Goal: Transaction & Acquisition: Purchase product/service

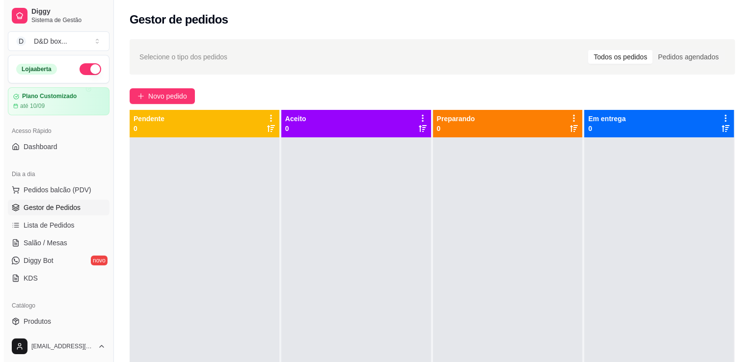
scroll to position [49, 0]
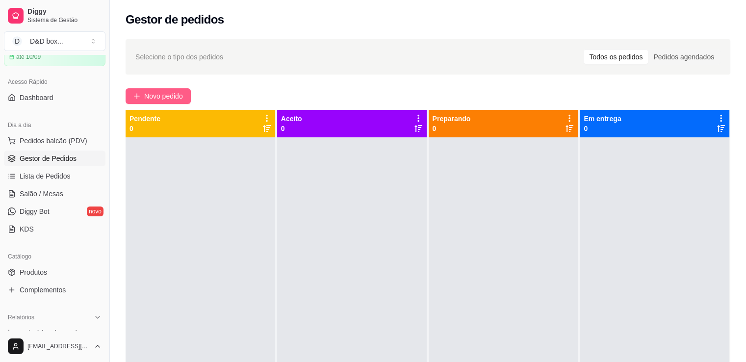
click at [161, 97] on span "Novo pedido" at bounding box center [163, 96] width 39 height 11
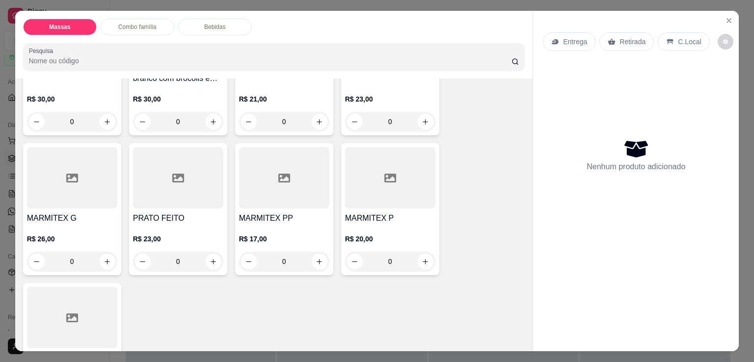
scroll to position [294, 0]
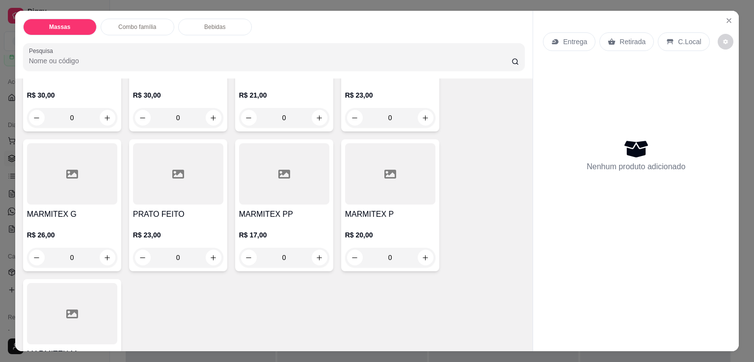
click at [265, 88] on div "R$ 21,00 0" at bounding box center [284, 103] width 90 height 47
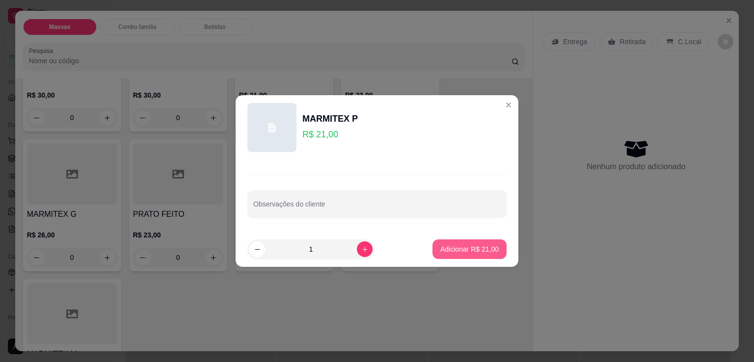
click at [455, 249] on p "Adicionar R$ 21,00" at bounding box center [469, 249] width 58 height 10
type input "1"
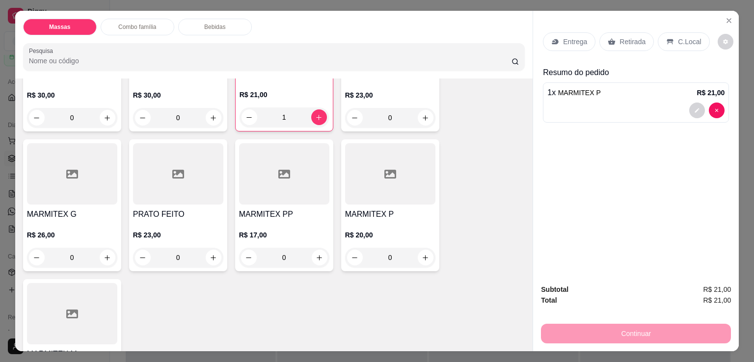
click at [562, 32] on div "Entrega" at bounding box center [569, 41] width 53 height 19
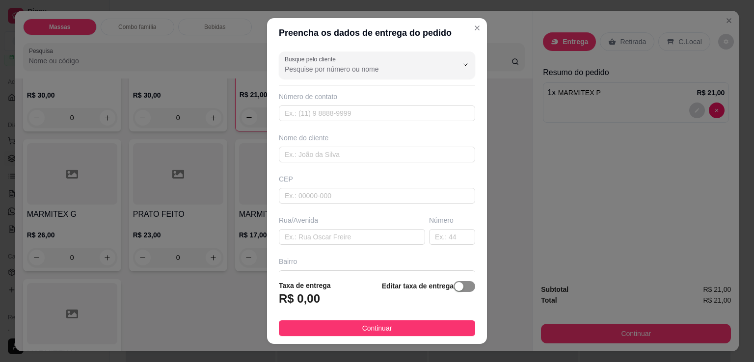
click at [453, 290] on span "button" at bounding box center [464, 286] width 22 height 11
click at [358, 302] on input "0,00" at bounding box center [331, 302] width 105 height 19
type input "5,00"
click at [324, 234] on input "text" at bounding box center [352, 237] width 146 height 16
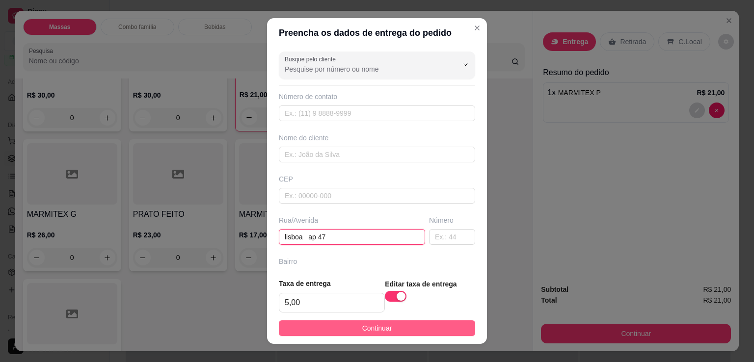
type input "lisboa ap 47"
drag, startPoint x: 387, startPoint y: 330, endPoint x: 394, endPoint y: 326, distance: 7.9
click at [394, 326] on button "Continuar" at bounding box center [377, 328] width 196 height 16
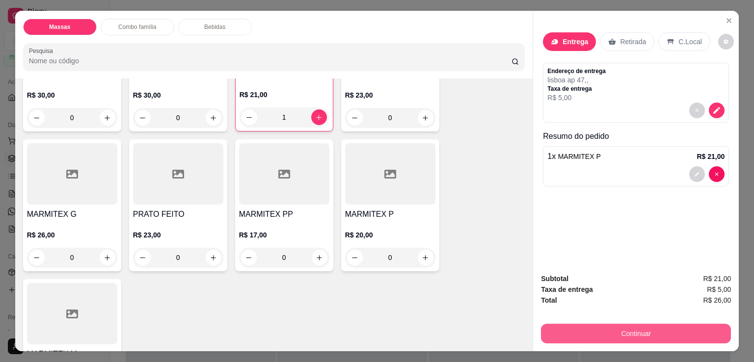
click at [578, 334] on button "Continuar" at bounding box center [636, 334] width 190 height 20
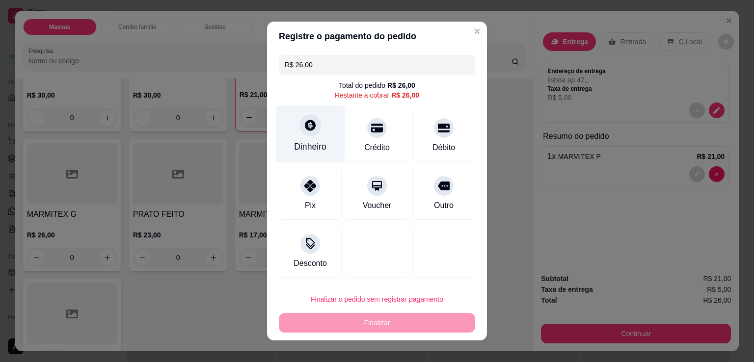
click at [302, 151] on div "Dinheiro" at bounding box center [310, 146] width 32 height 13
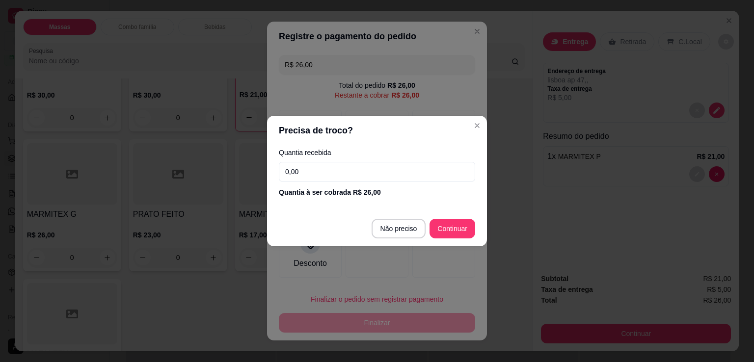
click at [304, 173] on input "0,00" at bounding box center [377, 172] width 196 height 20
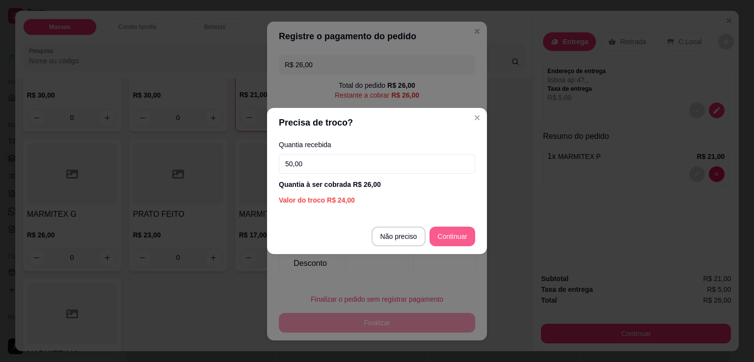
type input "50,00"
type input "R$ 0,00"
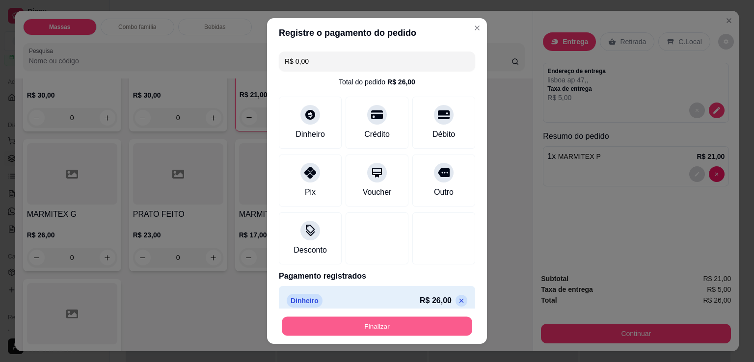
click at [395, 328] on button "Finalizar" at bounding box center [377, 326] width 190 height 19
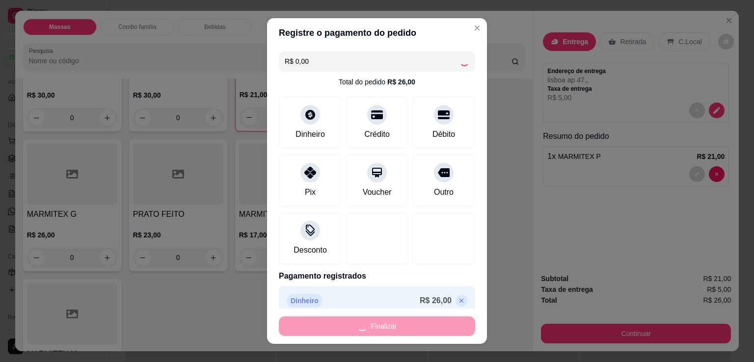
type input "0"
type input "-R$ 26,00"
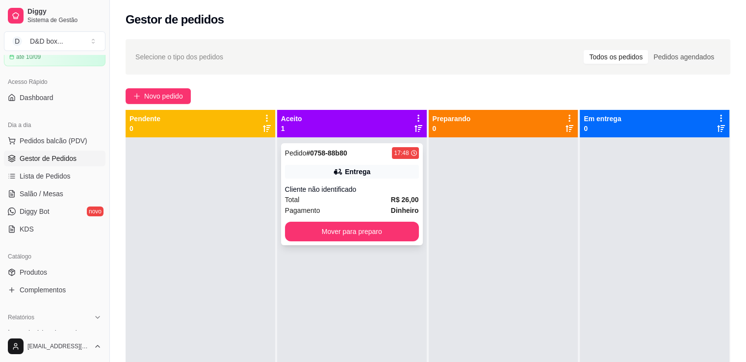
click at [370, 183] on div "Pedido # 0758-88b80 17:48 Entrega Cliente não identificado Total R$ 26,00 Pagam…" at bounding box center [352, 194] width 142 height 102
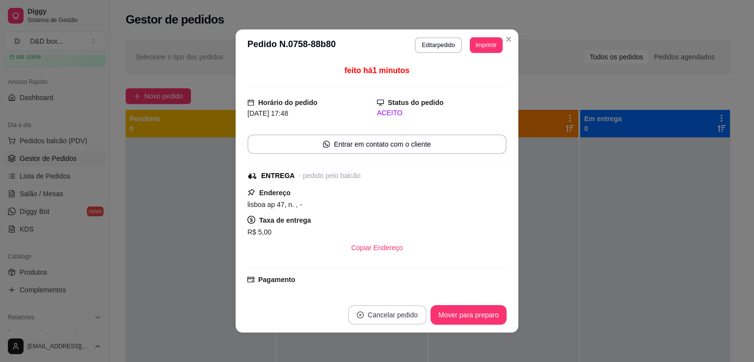
click at [386, 314] on button "Cancelar pedido" at bounding box center [387, 315] width 79 height 20
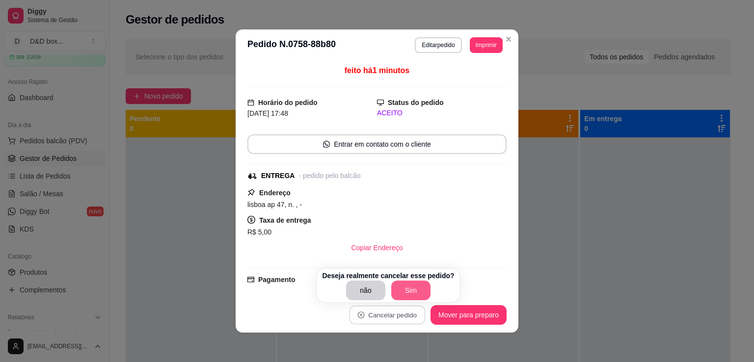
click at [402, 284] on button "Sim" at bounding box center [410, 291] width 39 height 20
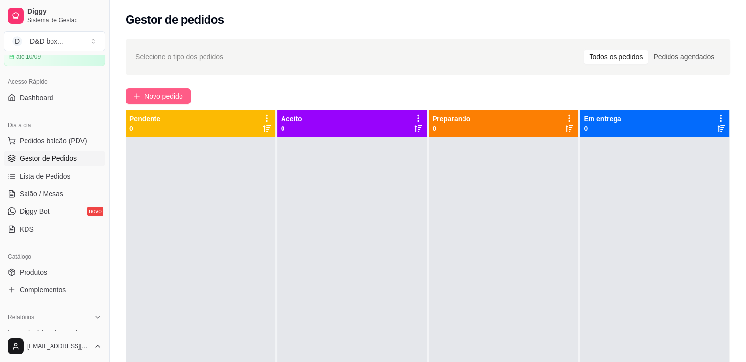
click at [183, 101] on span "Novo pedido" at bounding box center [163, 96] width 39 height 11
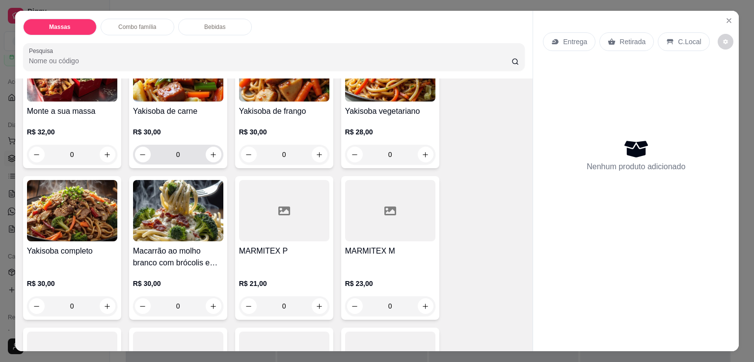
scroll to position [196, 0]
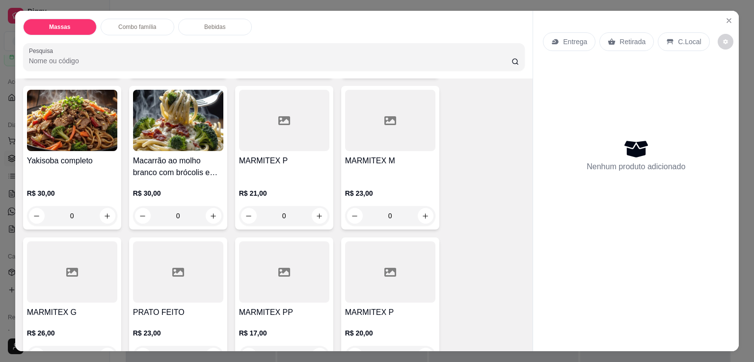
click at [275, 167] on div "MARMITEX P" at bounding box center [284, 167] width 90 height 24
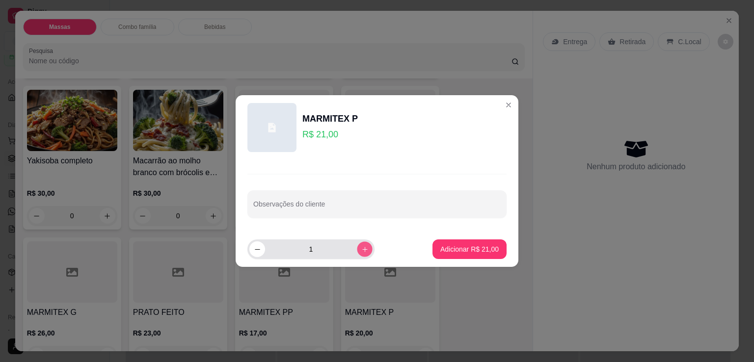
click at [361, 249] on icon "increase-product-quantity" at bounding box center [364, 249] width 7 height 7
type input "2"
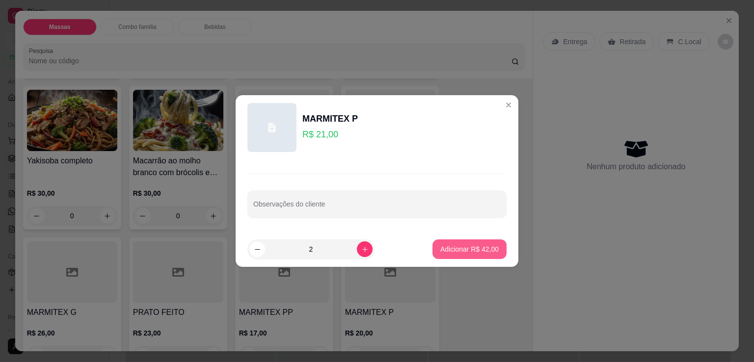
click at [457, 244] on p "Adicionar R$ 42,00" at bounding box center [469, 249] width 58 height 10
type input "2"
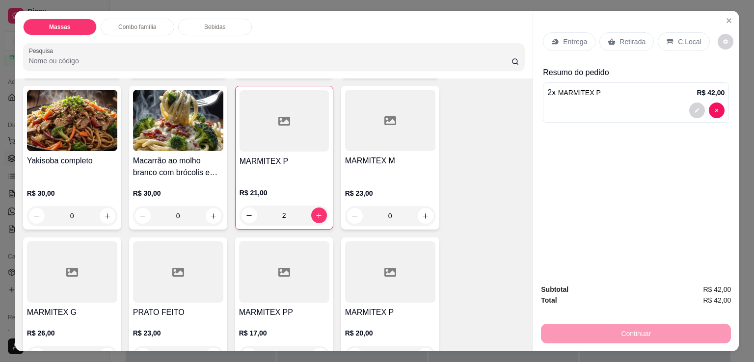
click at [566, 37] on p "Entrega" at bounding box center [575, 42] width 24 height 10
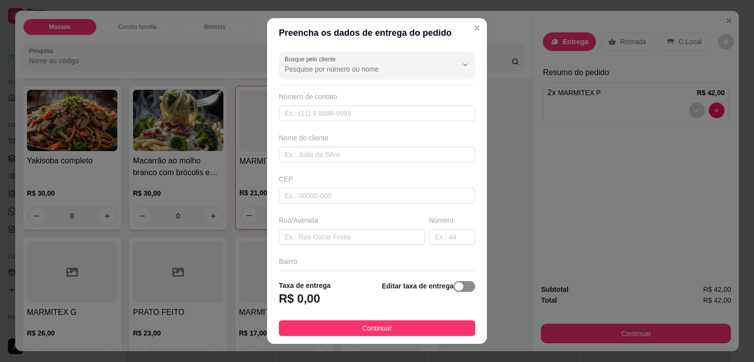
click at [454, 289] on div "button" at bounding box center [458, 286] width 9 height 9
click at [322, 299] on input "0,00" at bounding box center [331, 302] width 105 height 19
type input "5,00"
click at [300, 239] on input "text" at bounding box center [352, 237] width 146 height 16
type input "lisboa ap 47"
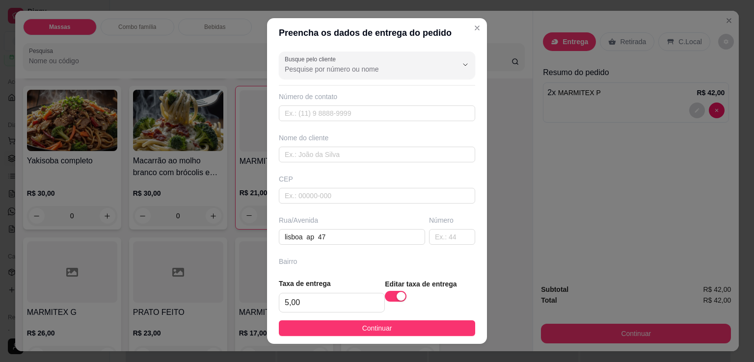
click at [422, 313] on footer "Taxa de entrega 5,00 Editar taxa de entrega Continuar" at bounding box center [377, 307] width 220 height 74
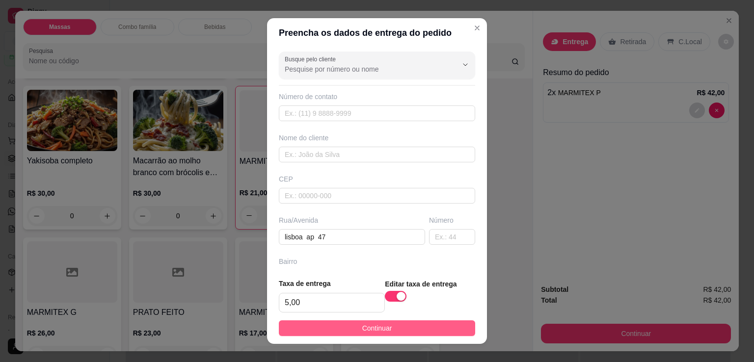
click at [422, 324] on button "Continuar" at bounding box center [377, 328] width 196 height 16
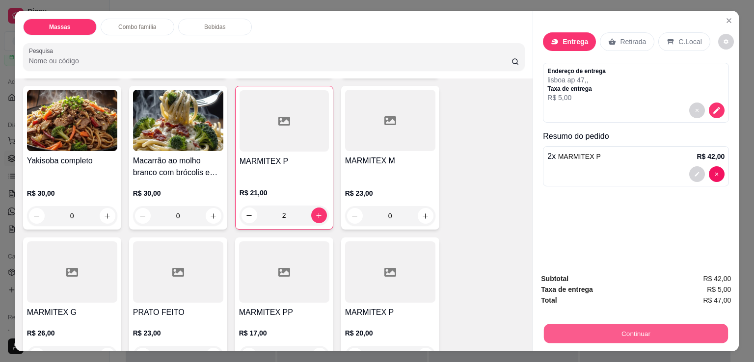
click at [585, 324] on button "Continuar" at bounding box center [636, 333] width 184 height 19
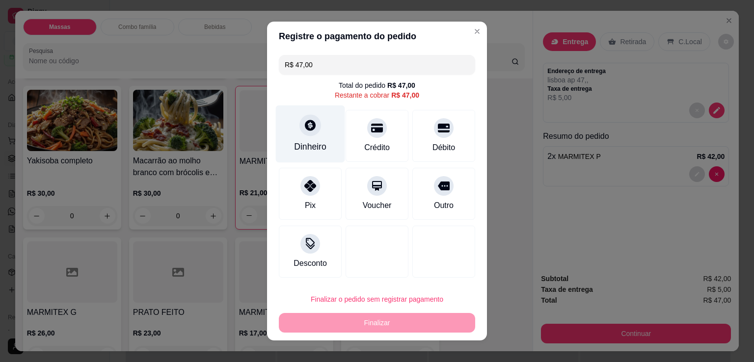
click at [302, 135] on div "Dinheiro" at bounding box center [310, 134] width 69 height 57
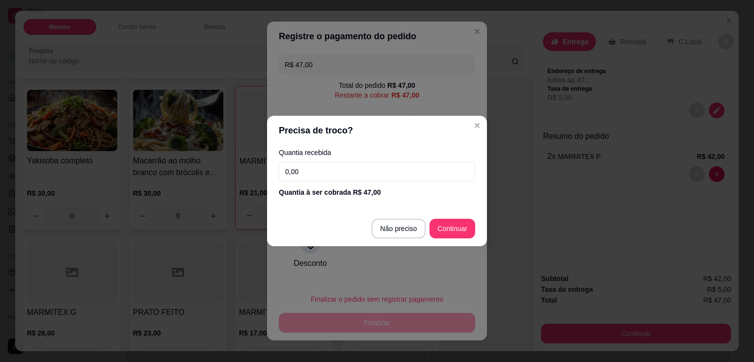
click at [340, 171] on input "0,00" at bounding box center [377, 172] width 196 height 20
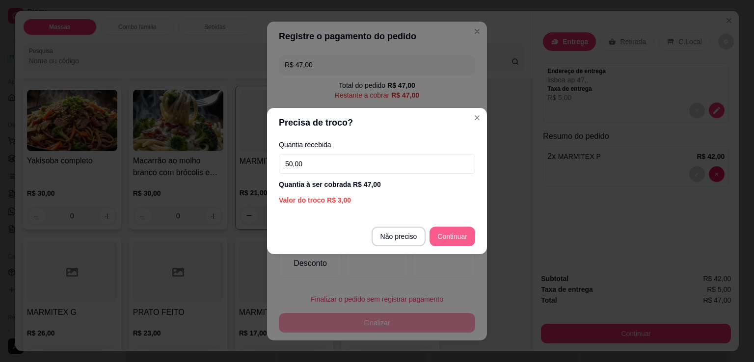
type input "50,00"
type input "R$ 0,00"
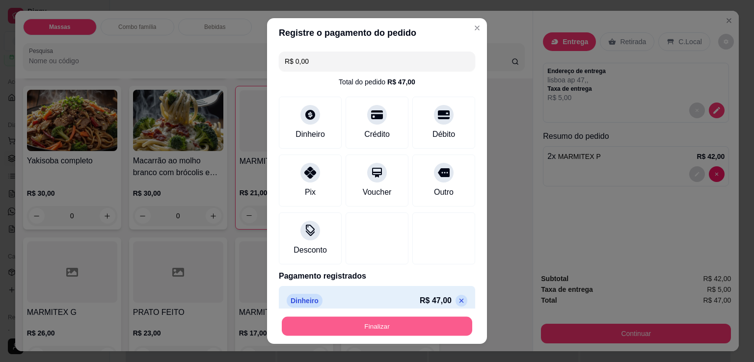
click at [382, 327] on button "Finalizar" at bounding box center [377, 326] width 190 height 19
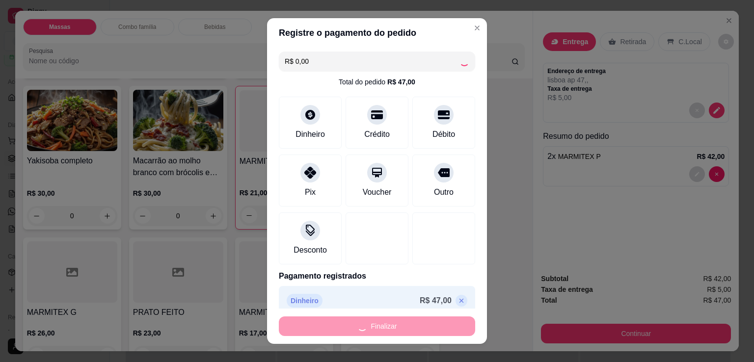
type input "0"
type input "-R$ 47,00"
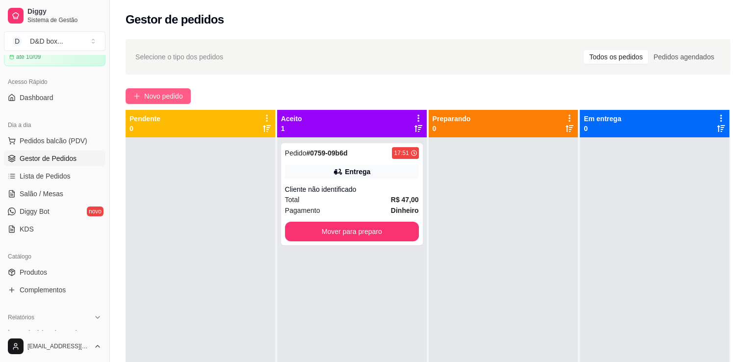
click at [149, 97] on span "Novo pedido" at bounding box center [163, 96] width 39 height 11
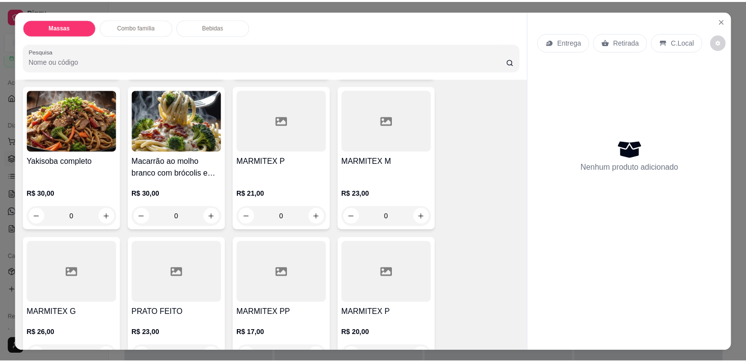
scroll to position [245, 0]
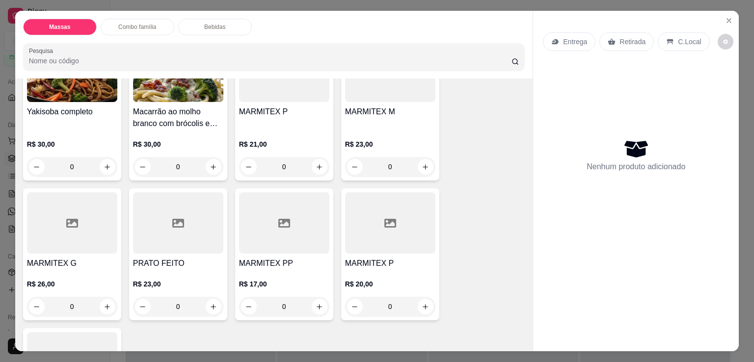
click at [64, 258] on h4 "MARMITEX G" at bounding box center [72, 264] width 90 height 12
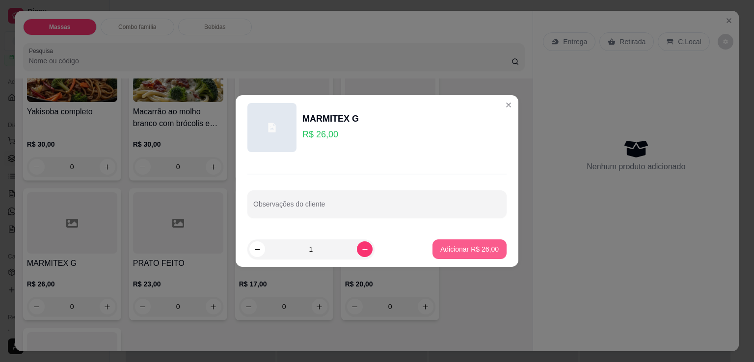
click at [462, 248] on p "Adicionar R$ 26,00" at bounding box center [469, 249] width 58 height 10
type input "1"
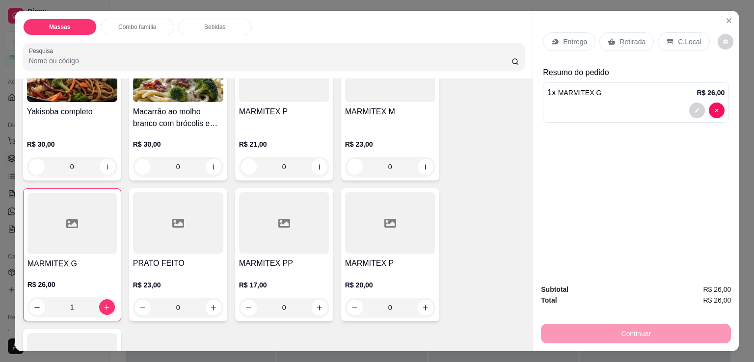
click at [569, 39] on p "Entrega" at bounding box center [575, 42] width 24 height 10
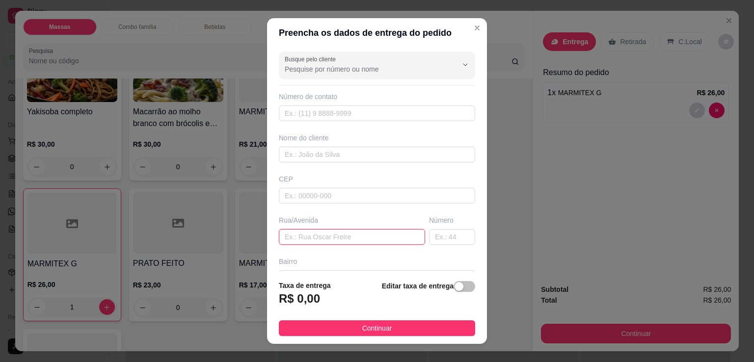
click at [347, 235] on input "text" at bounding box center [352, 237] width 146 height 16
type input "[DATE][PERSON_NAME]"
click at [455, 289] on span "button" at bounding box center [464, 286] width 22 height 11
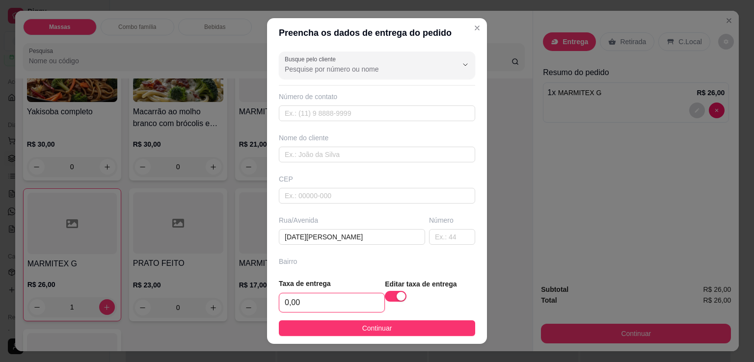
click at [365, 304] on input "0,00" at bounding box center [331, 302] width 105 height 19
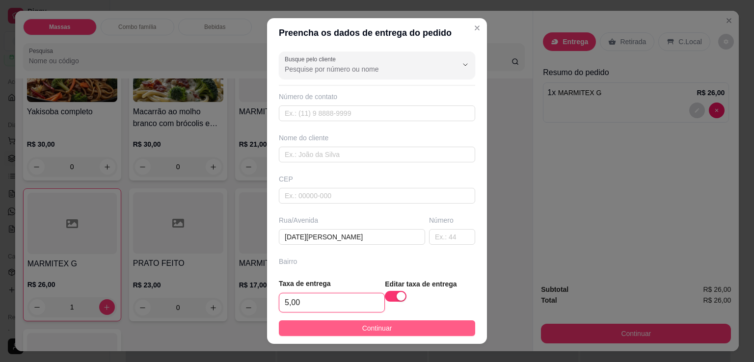
type input "5,00"
click at [361, 322] on button "Continuar" at bounding box center [377, 328] width 196 height 16
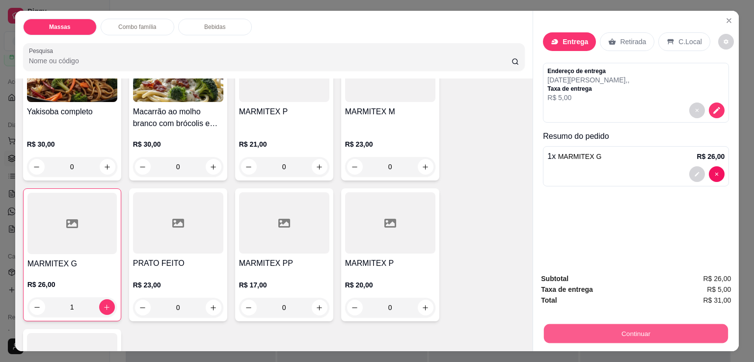
click at [560, 334] on button "Continuar" at bounding box center [636, 333] width 184 height 19
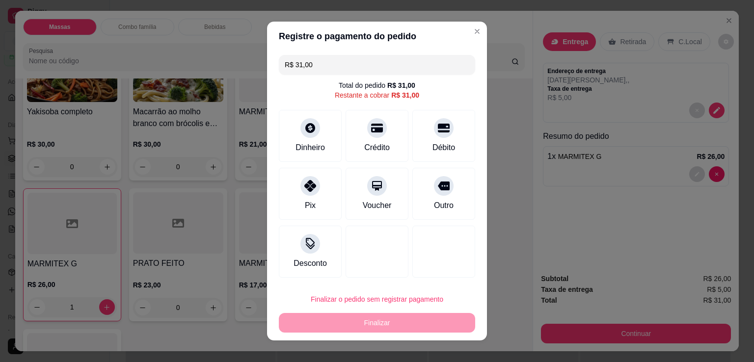
drag, startPoint x: 432, startPoint y: 205, endPoint x: 429, endPoint y: 210, distance: 5.9
click at [434, 206] on div "Outro" at bounding box center [444, 206] width 20 height 12
type input "R$ 0,00"
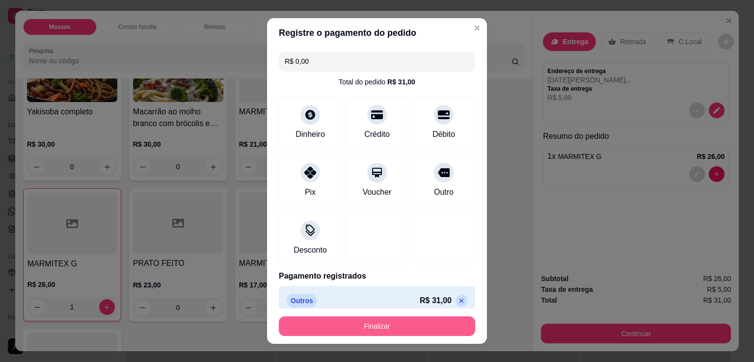
click at [372, 332] on button "Finalizar" at bounding box center [377, 327] width 196 height 20
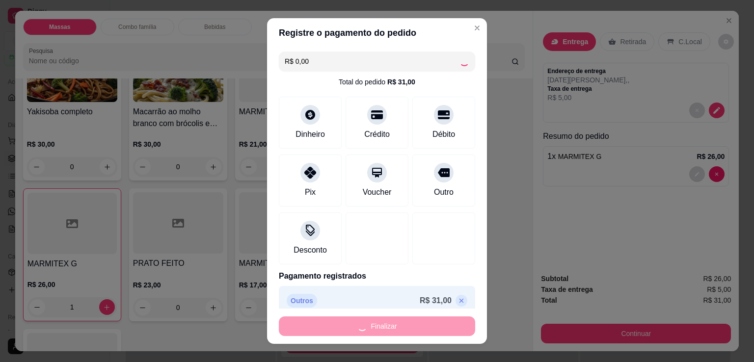
type input "0"
type input "-R$ 31,00"
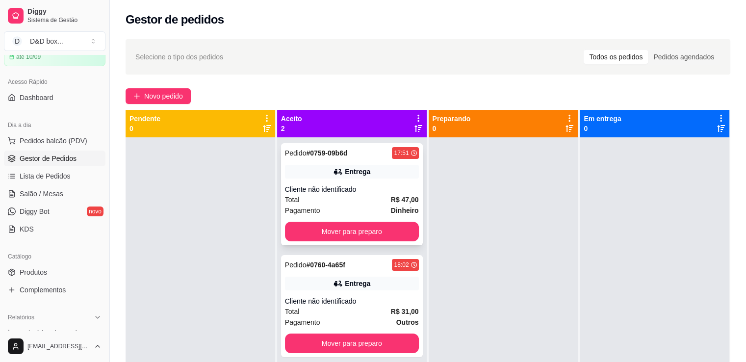
click at [369, 195] on div "Total R$ 47,00" at bounding box center [352, 199] width 134 height 11
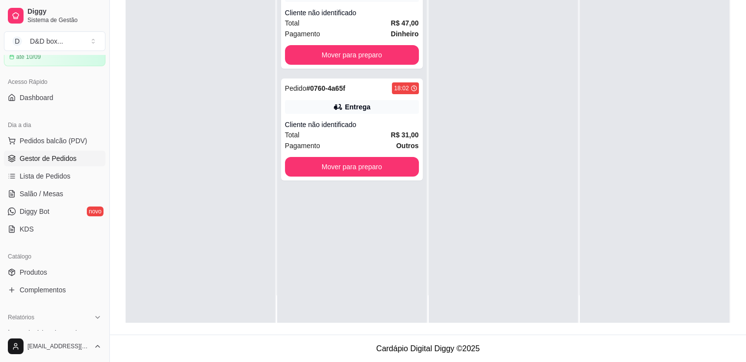
scroll to position [147, 0]
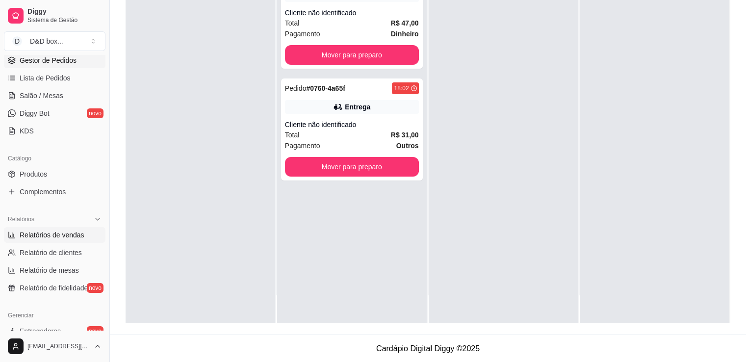
click at [57, 237] on span "Relatórios de vendas" at bounding box center [52, 235] width 65 height 10
